Goal: Task Accomplishment & Management: Manage account settings

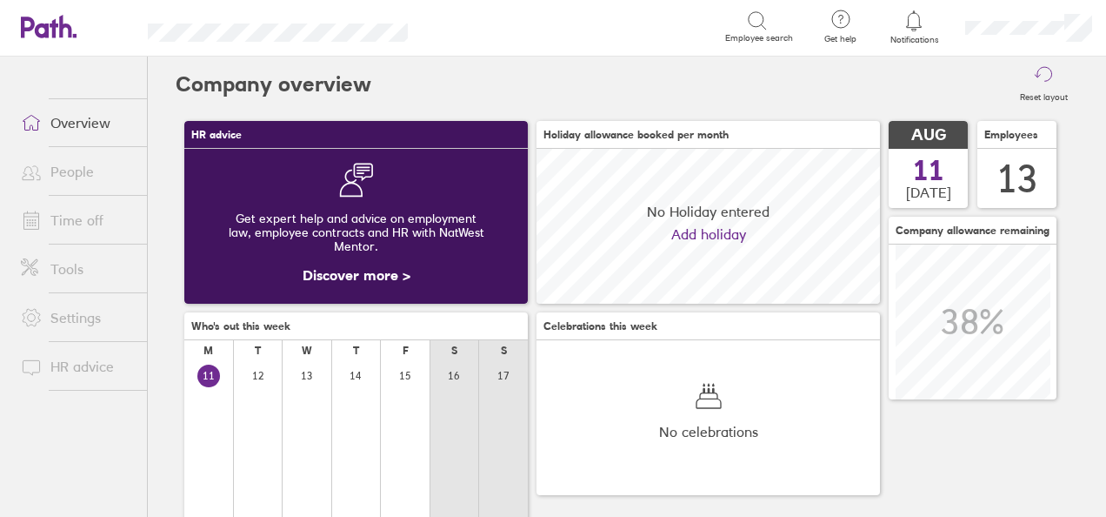
scroll to position [155, 343]
click at [98, 213] on link "Time off" at bounding box center [77, 220] width 140 height 35
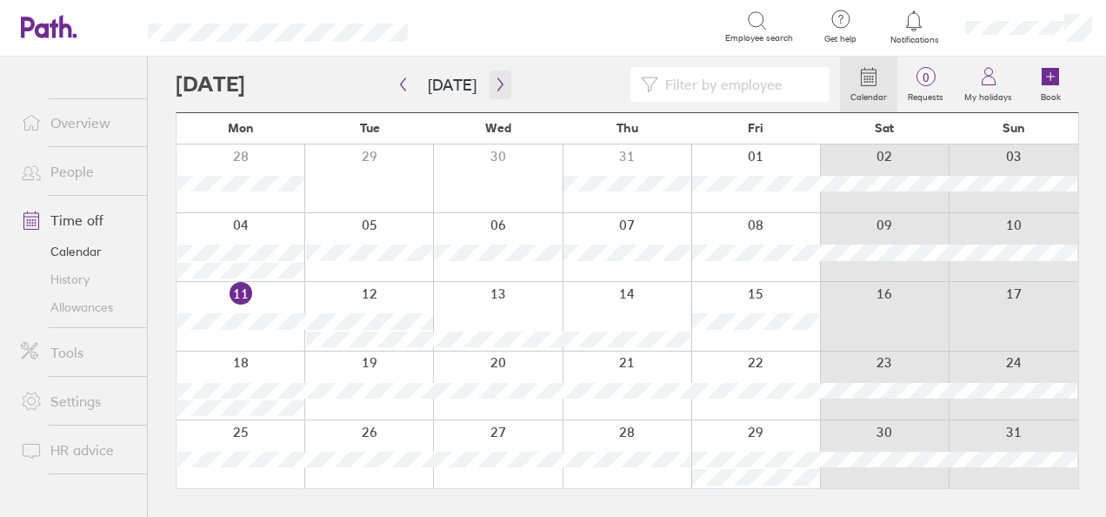
click at [490, 78] on button "button" at bounding box center [501, 84] width 22 height 29
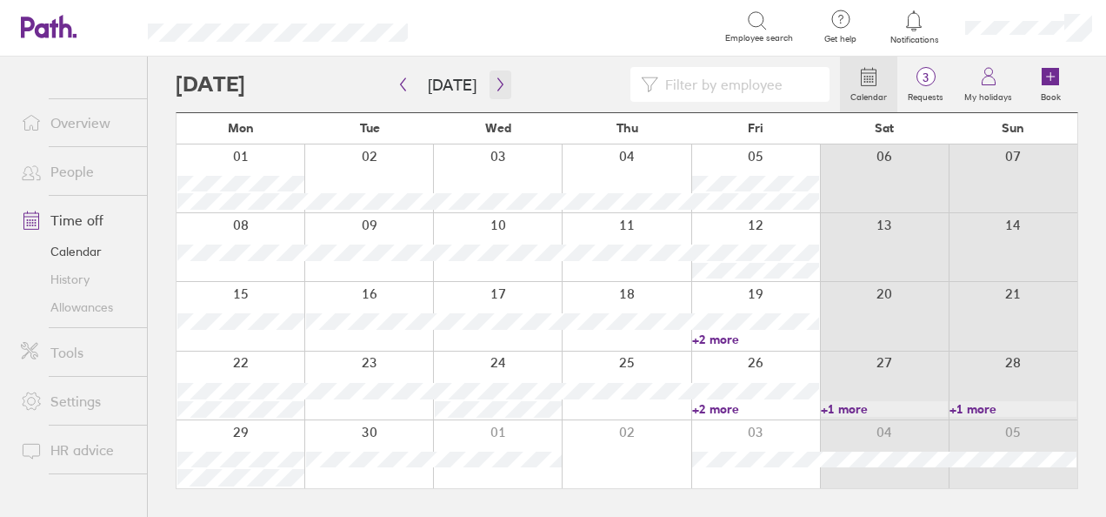
click at [494, 78] on icon "button" at bounding box center [500, 84] width 13 height 14
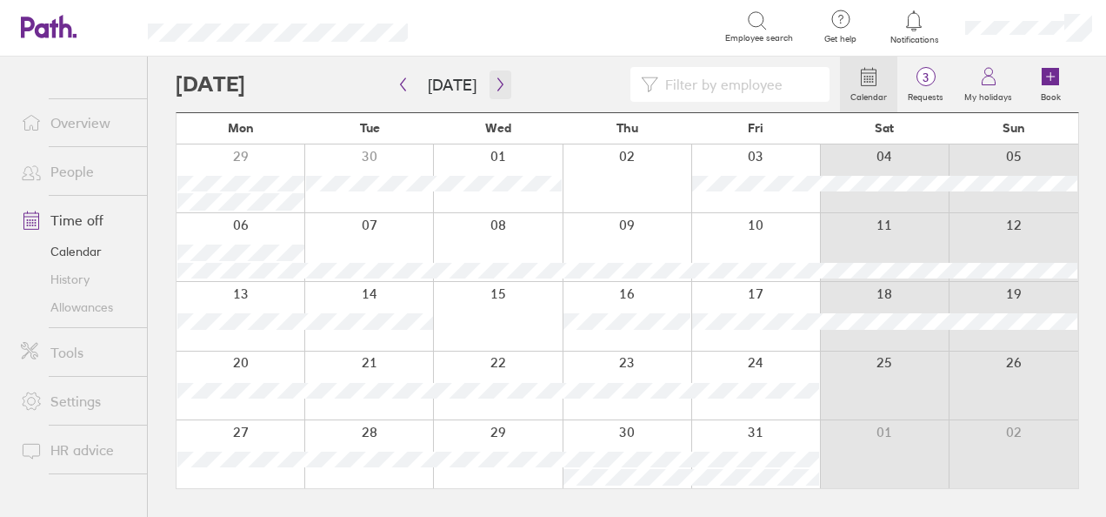
click at [494, 83] on icon "button" at bounding box center [500, 84] width 13 height 14
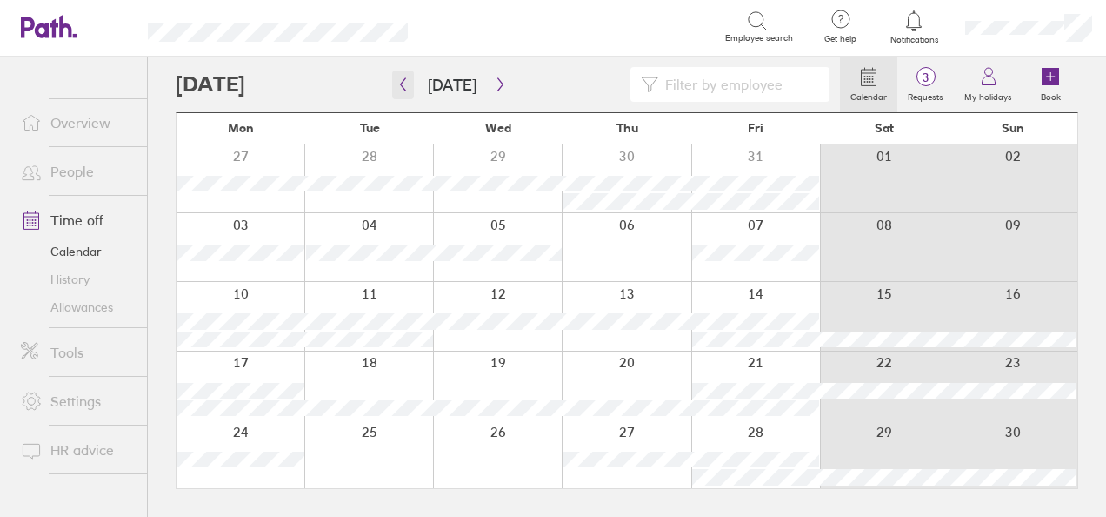
click at [407, 83] on icon "button" at bounding box center [403, 84] width 13 height 14
